Goal: Task Accomplishment & Management: Manage account settings

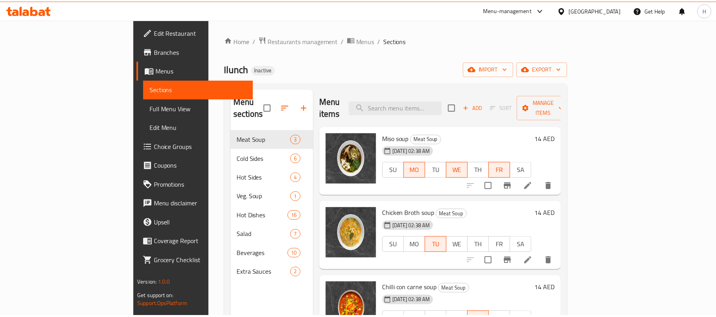
scroll to position [6, 0]
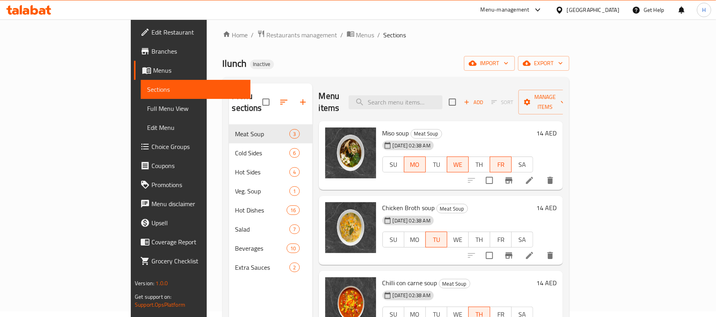
click at [26, 8] on icon at bounding box center [28, 10] width 45 height 10
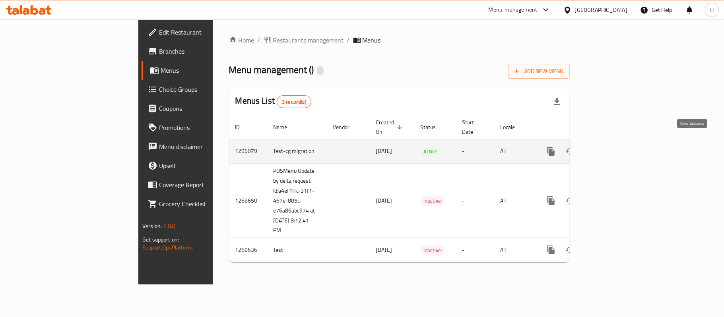
click at [617, 142] on link "enhanced table" at bounding box center [607, 151] width 19 height 19
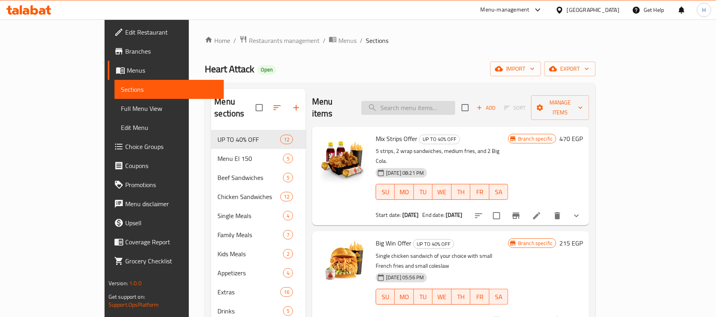
click at [444, 101] on input "search" at bounding box center [408, 108] width 94 height 14
paste input "Junior Offer"
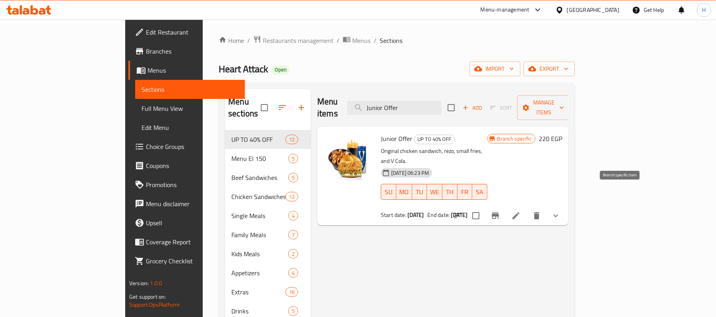
type input "Junior Offer"
click at [500, 211] on icon "Branch-specific-item" at bounding box center [495, 216] width 10 height 10
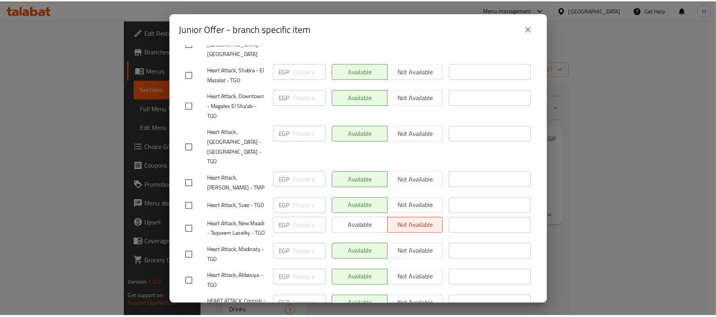
scroll to position [1919, 0]
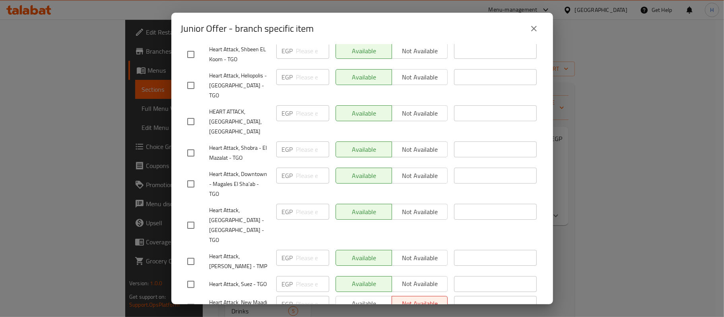
click at [533, 24] on icon "close" at bounding box center [534, 29] width 10 height 10
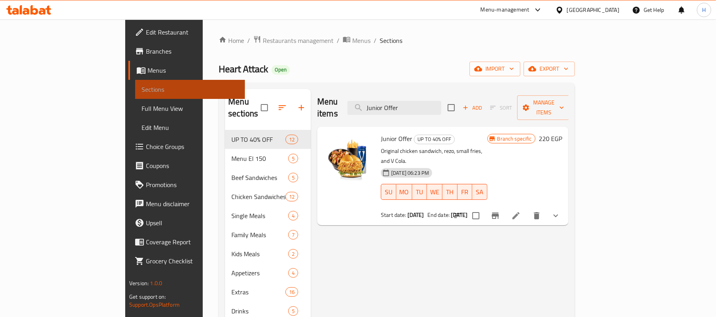
click at [141, 88] on span "Sections" at bounding box center [189, 90] width 97 height 10
click at [146, 31] on span "Edit Restaurant" at bounding box center [192, 32] width 93 height 10
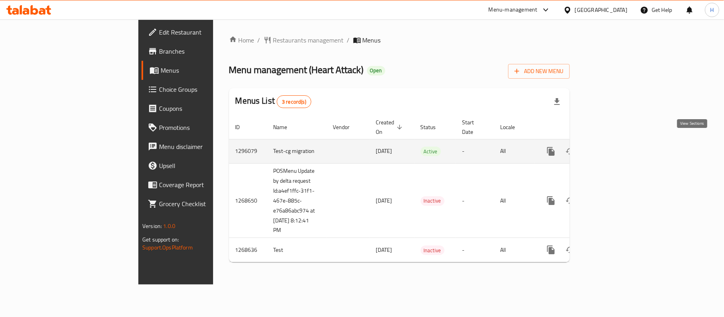
click at [613, 147] on icon "enhanced table" at bounding box center [608, 152] width 10 height 10
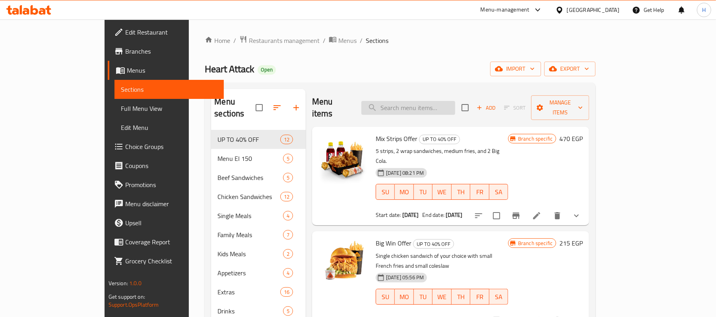
click at [455, 109] on input "search" at bounding box center [408, 108] width 94 height 14
paste input "Junior Offer"
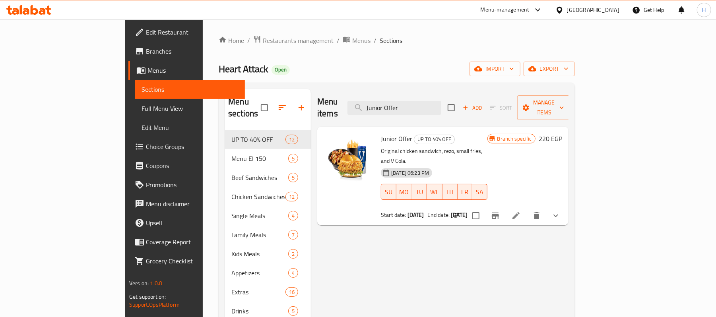
type input "Junior Offer"
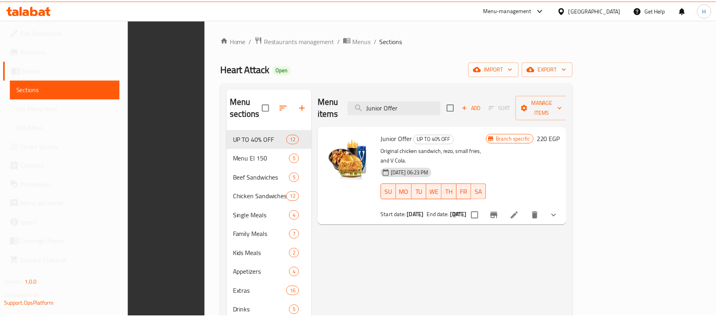
scroll to position [112, 0]
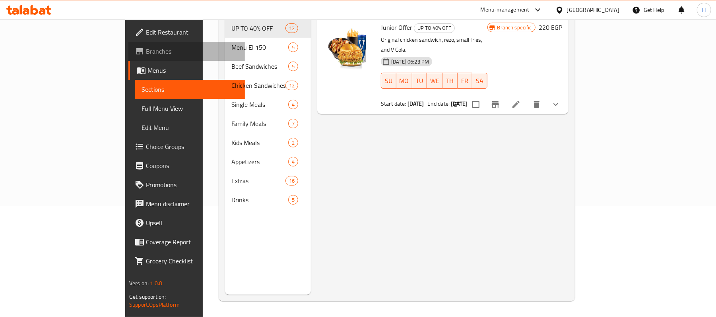
click at [146, 46] on span "Branches" at bounding box center [192, 51] width 93 height 10
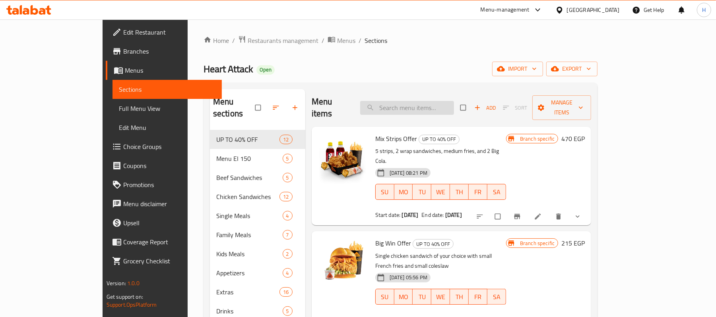
click at [408, 105] on input "search" at bounding box center [407, 108] width 94 height 14
paste input "Junior Offer"
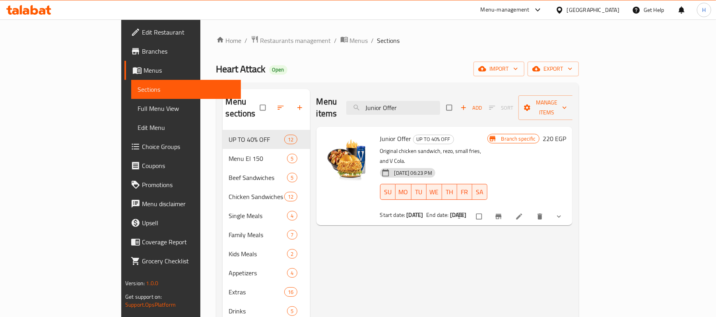
type input "Junior Offer"
click at [509, 208] on button "Branch-specific-item" at bounding box center [498, 216] width 19 height 17
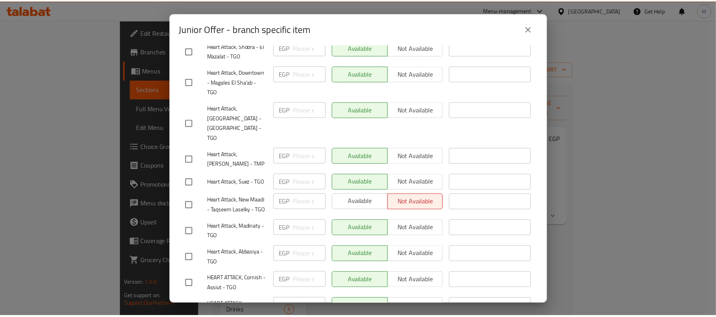
scroll to position [2025, 0]
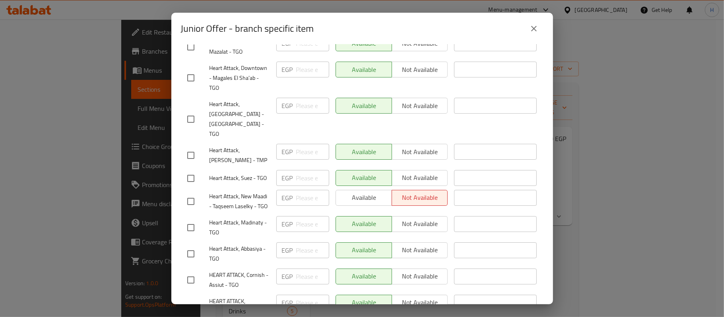
click at [523, 31] on div "Junior Offer - branch specific item" at bounding box center [362, 28] width 362 height 19
click at [526, 29] on button "close" at bounding box center [533, 28] width 19 height 19
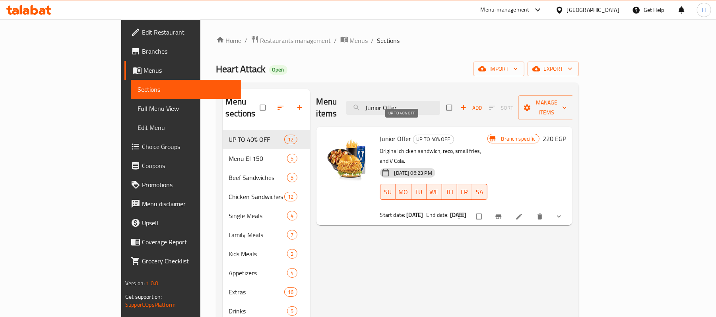
click at [413, 135] on span "UP TO 40% OFF" at bounding box center [433, 139] width 40 height 9
click at [524, 213] on link at bounding box center [520, 217] width 10 height 8
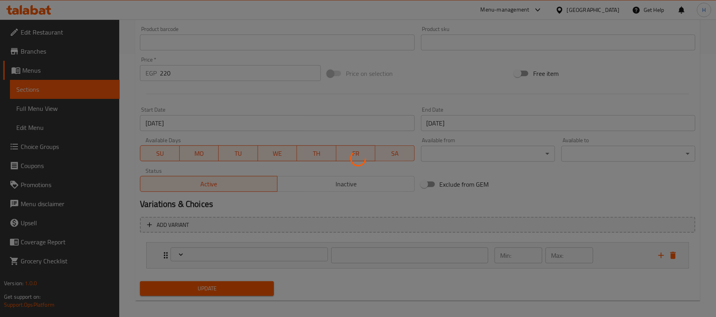
scroll to position [265, 0]
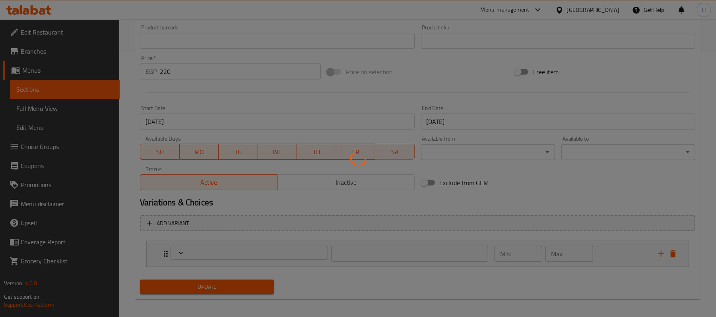
type input "اختيارك من الريزو"
type input "1"
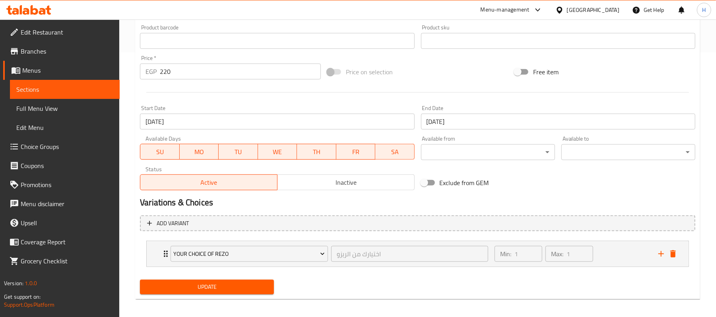
click at [99, 93] on span "Sections" at bounding box center [64, 90] width 97 height 10
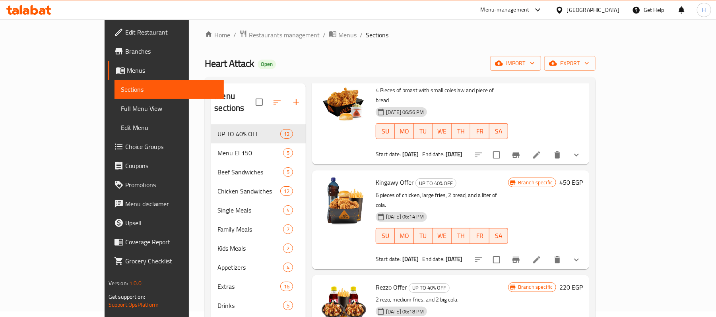
scroll to position [424, 0]
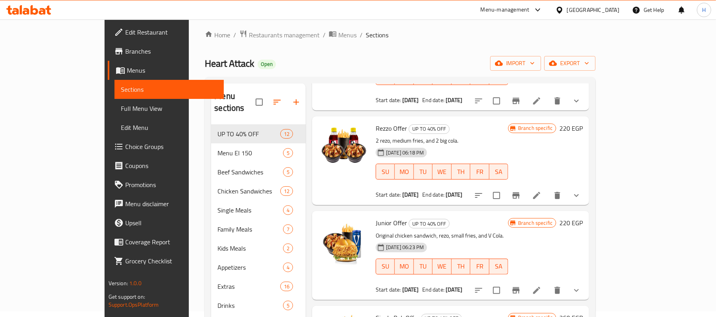
click at [497, 240] on div "25-08-2025 06:23 PM SU MO TU WE TH FR SA" at bounding box center [441, 261] width 139 height 43
click at [409, 219] on span "UP TO 40% OFF" at bounding box center [429, 223] width 40 height 9
copy span "UP TO 40% OFF"
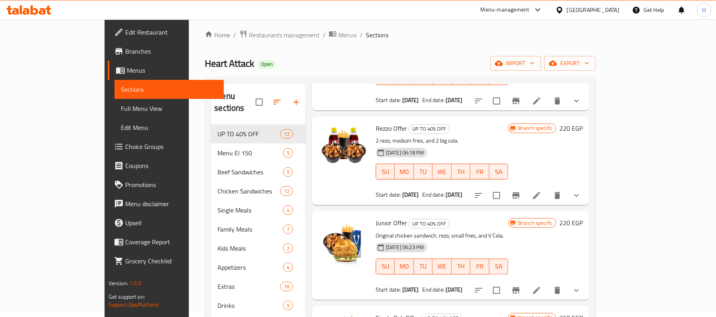
click at [555, 219] on span "Branch specific" at bounding box center [535, 223] width 41 height 8
click at [582, 217] on h6 "220 EGP" at bounding box center [570, 222] width 23 height 11
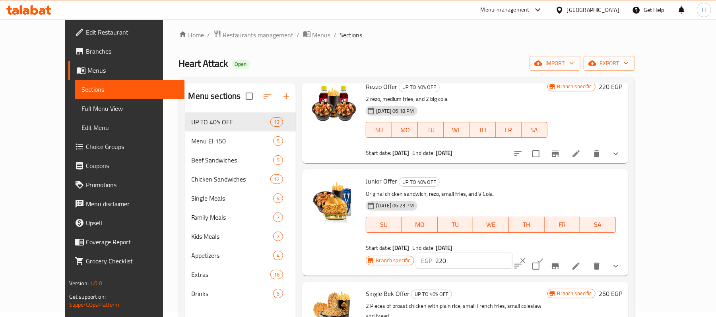
click at [544, 257] on icon "ok" at bounding box center [540, 261] width 8 height 8
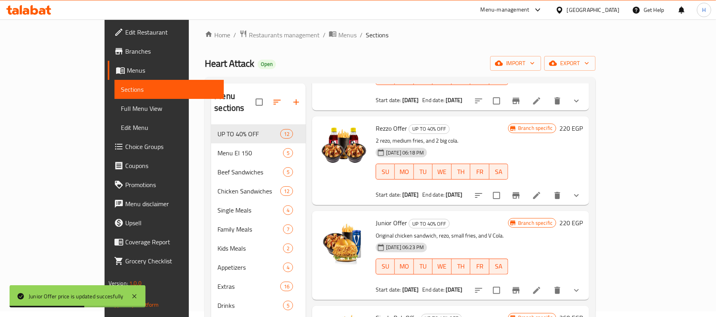
click at [582, 217] on h6 "220 EGP" at bounding box center [570, 222] width 23 height 11
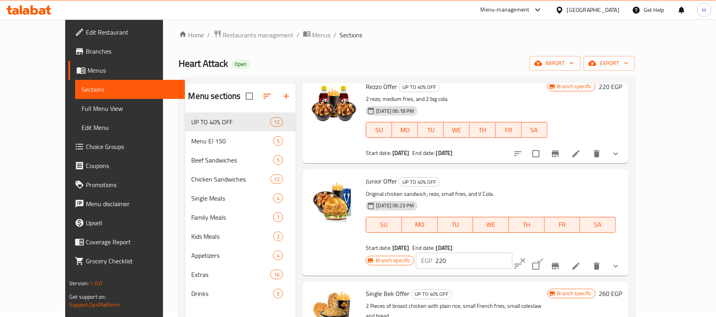
click at [455, 198] on div "25-08-2025 06:23 PM SU MO TU WE TH FR SA" at bounding box center [490, 219] width 256 height 43
click at [531, 252] on button "clear" at bounding box center [522, 260] width 17 height 17
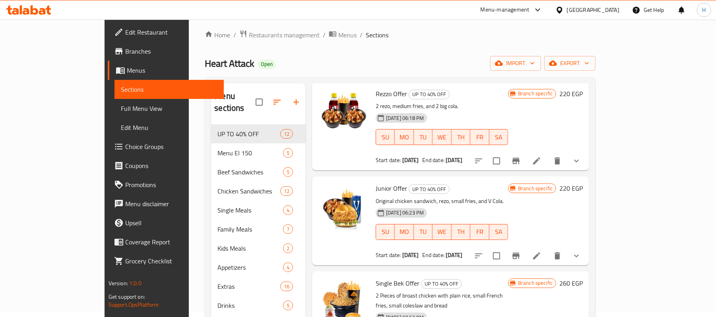
scroll to position [477, 0]
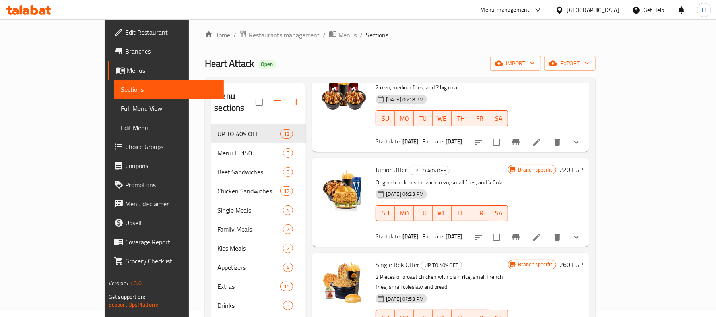
click at [465, 253] on div "Single Bek Offer UP TO 40% OFF 2 Pieces of broast chicken with plain rice, smal…" at bounding box center [450, 302] width 277 height 99
click at [520, 232] on icon "Branch-specific-item" at bounding box center [516, 237] width 10 height 10
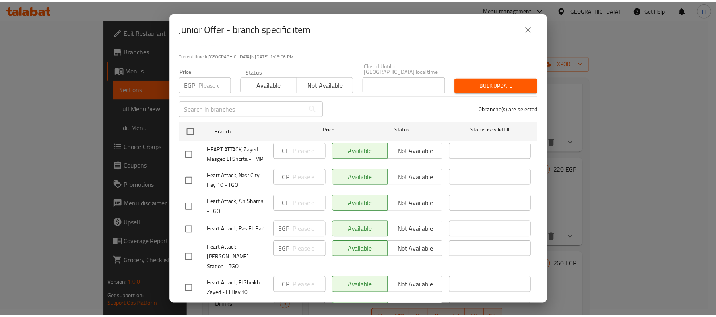
scroll to position [106, 0]
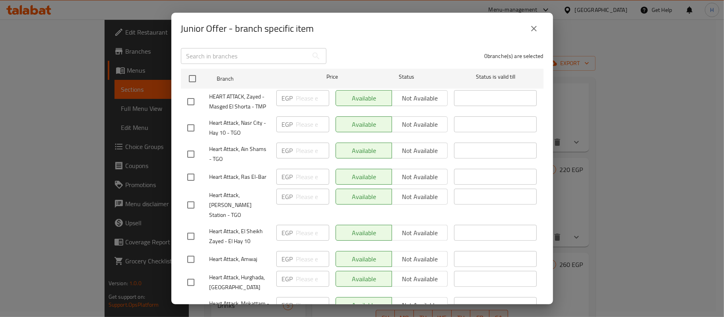
click at [534, 28] on icon "close" at bounding box center [534, 29] width 6 height 6
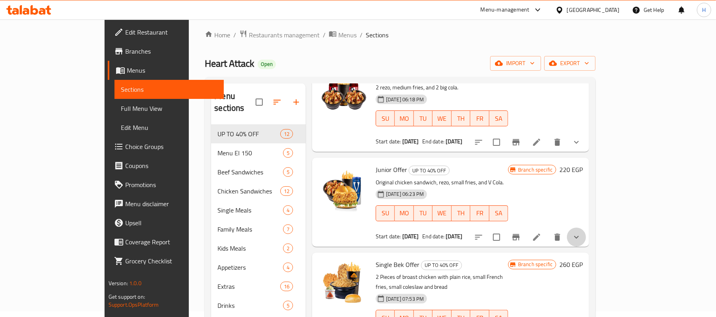
click at [586, 228] on button "show more" at bounding box center [576, 237] width 19 height 19
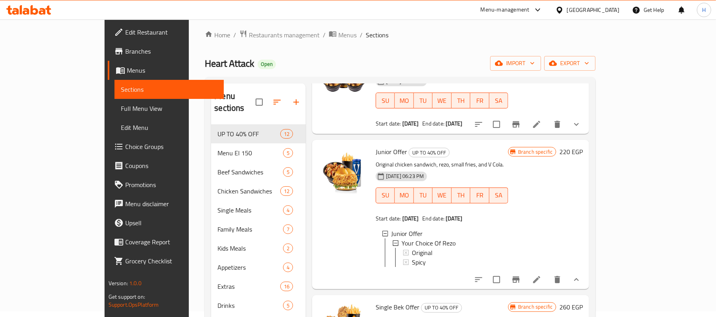
scroll to position [477, 0]
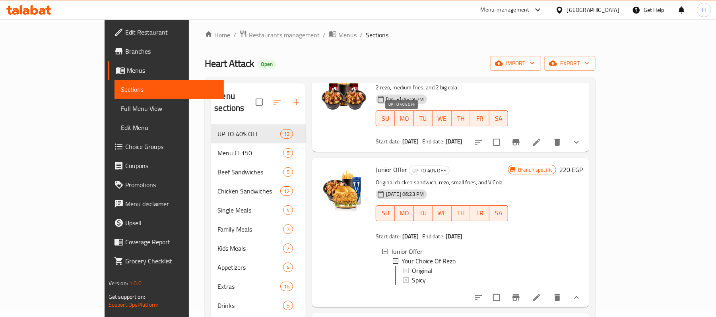
click at [409, 166] on span "UP TO 40% OFF" at bounding box center [429, 170] width 40 height 9
click at [125, 31] on span "Edit Restaurant" at bounding box center [171, 32] width 93 height 10
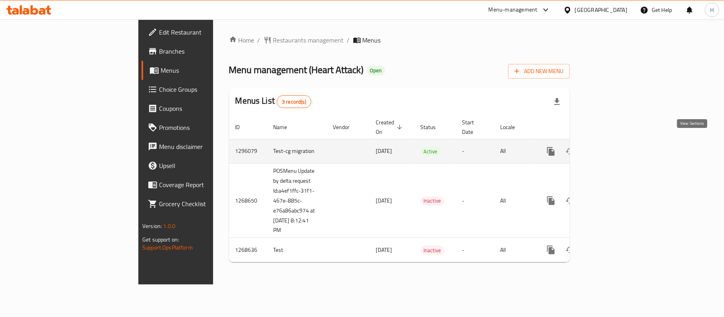
click at [617, 142] on link "enhanced table" at bounding box center [607, 151] width 19 height 19
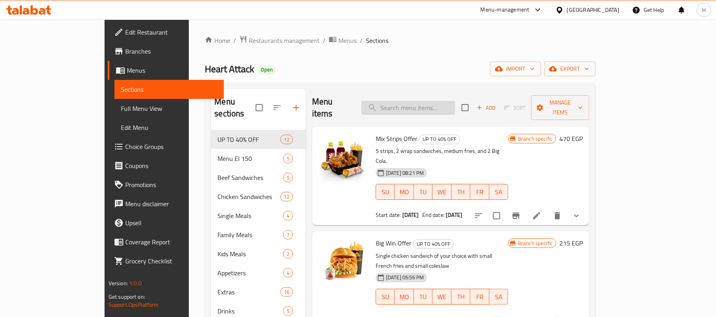
click at [455, 102] on input "search" at bounding box center [408, 108] width 94 height 14
paste input "Junior Offer"
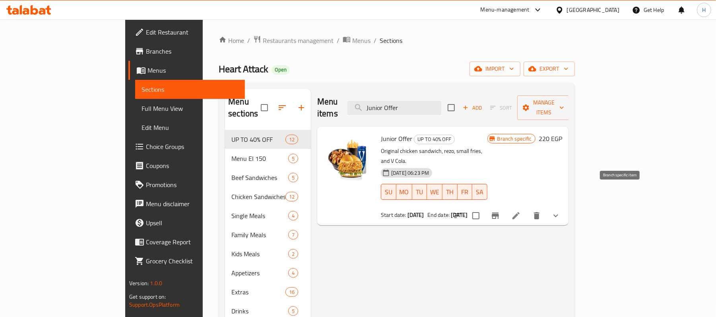
type input "Junior Offer"
click at [505, 206] on button "Branch-specific-item" at bounding box center [495, 215] width 19 height 19
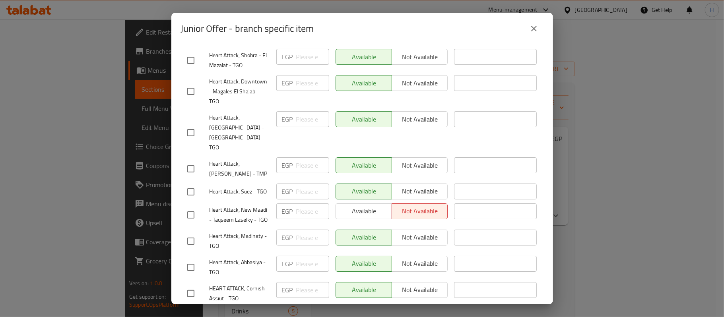
scroll to position [1971, 0]
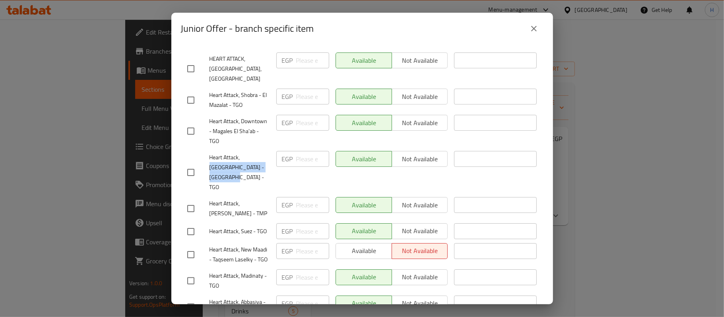
drag, startPoint x: 240, startPoint y: 86, endPoint x: 247, endPoint y: 97, distance: 13.4
click at [247, 153] on span "Heart Attack, Port Said - Al Sharq District - TGO" at bounding box center [239, 173] width 60 height 40
copy span "Port Said - Al Sharq District"
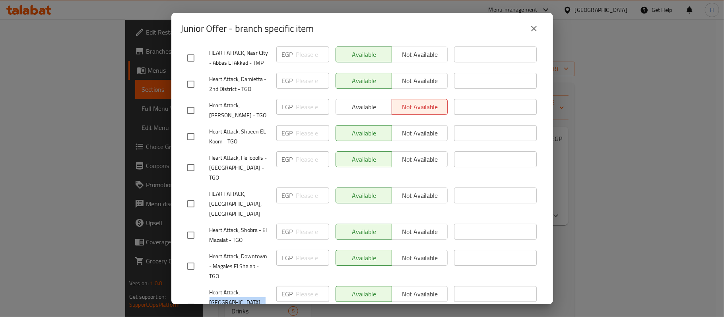
scroll to position [1813, 0]
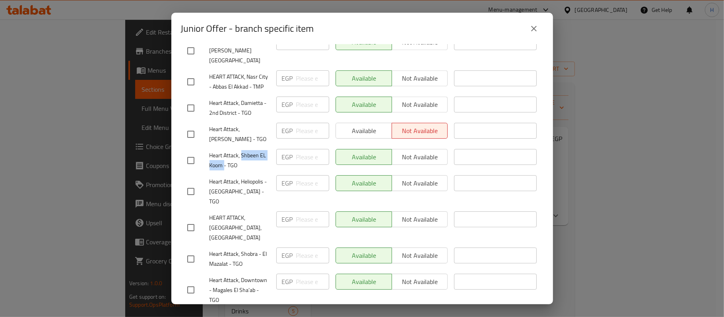
drag, startPoint x: 242, startPoint y: 91, endPoint x: 224, endPoint y: 104, distance: 22.0
click at [224, 151] on span "Heart Attack, Shbeen EL Koom - TGO" at bounding box center [239, 161] width 60 height 20
copy span "Shbeen EL Koom"
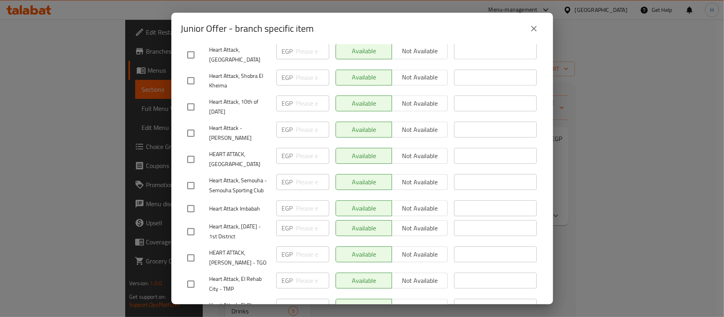
scroll to position [1495, 0]
drag, startPoint x: 247, startPoint y: 92, endPoint x: 255, endPoint y: 105, distance: 15.1
click at [255, 150] on span "HEART ATTACK, Zahran Mall" at bounding box center [239, 160] width 60 height 20
copy span "Zahran Mall"
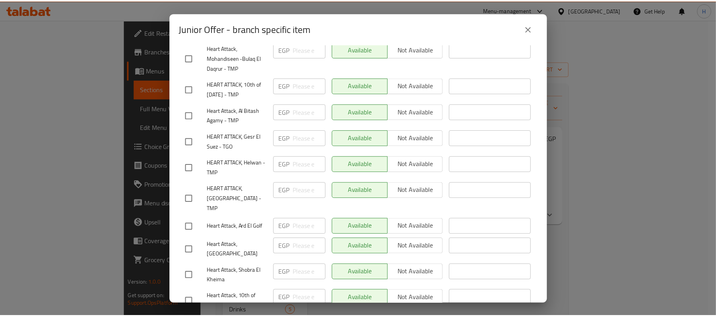
scroll to position [1283, 0]
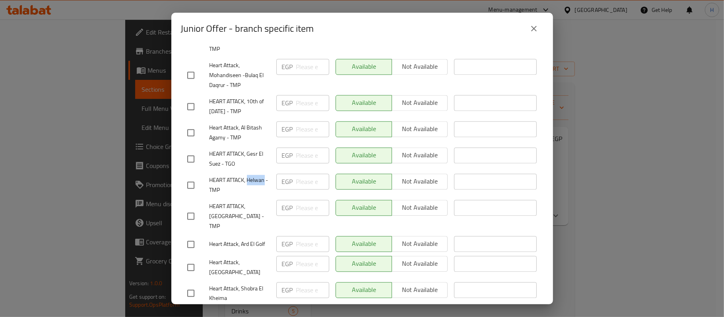
drag, startPoint x: 247, startPoint y: 134, endPoint x: 266, endPoint y: 132, distance: 19.2
click at [266, 175] on span "HEART ATTACK, Helwan - TMP" at bounding box center [239, 185] width 60 height 20
copy span "Helwan"
click at [609, 101] on div "Junior Offer - branch specific item Junior Offer Original chicken sandwich, rez…" at bounding box center [362, 158] width 724 height 317
click at [536, 31] on icon "close" at bounding box center [534, 29] width 6 height 6
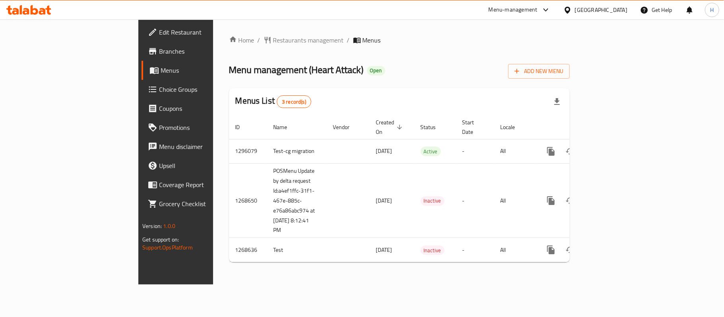
click at [43, 10] on icon at bounding box center [42, 11] width 7 height 7
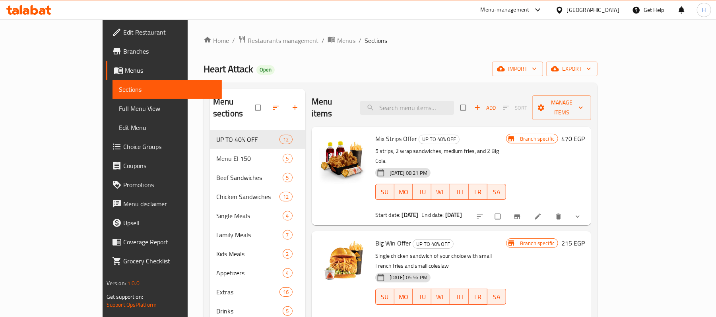
click at [125, 67] on span "Menus" at bounding box center [170, 71] width 91 height 10
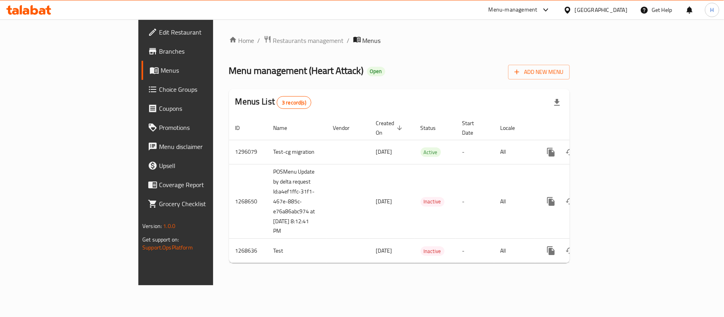
click at [159, 48] on span "Branches" at bounding box center [206, 51] width 94 height 10
